Goal: Find specific page/section: Find specific page/section

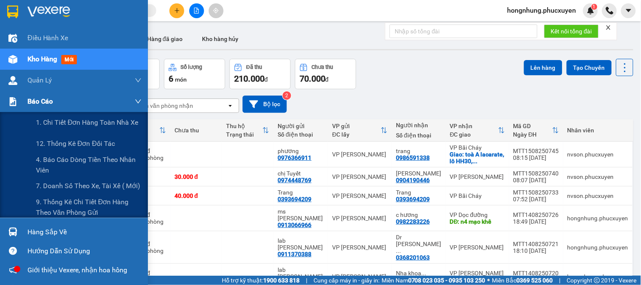
click at [44, 103] on span "Báo cáo" at bounding box center [39, 101] width 25 height 11
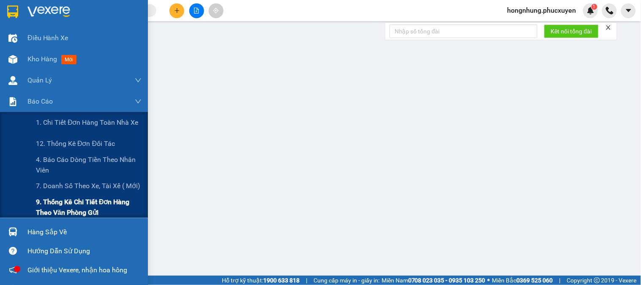
click at [41, 204] on span "9. Thống kê chi tiết đơn hàng theo văn phòng gửi" at bounding box center [89, 207] width 106 height 21
